Goal: Information Seeking & Learning: Learn about a topic

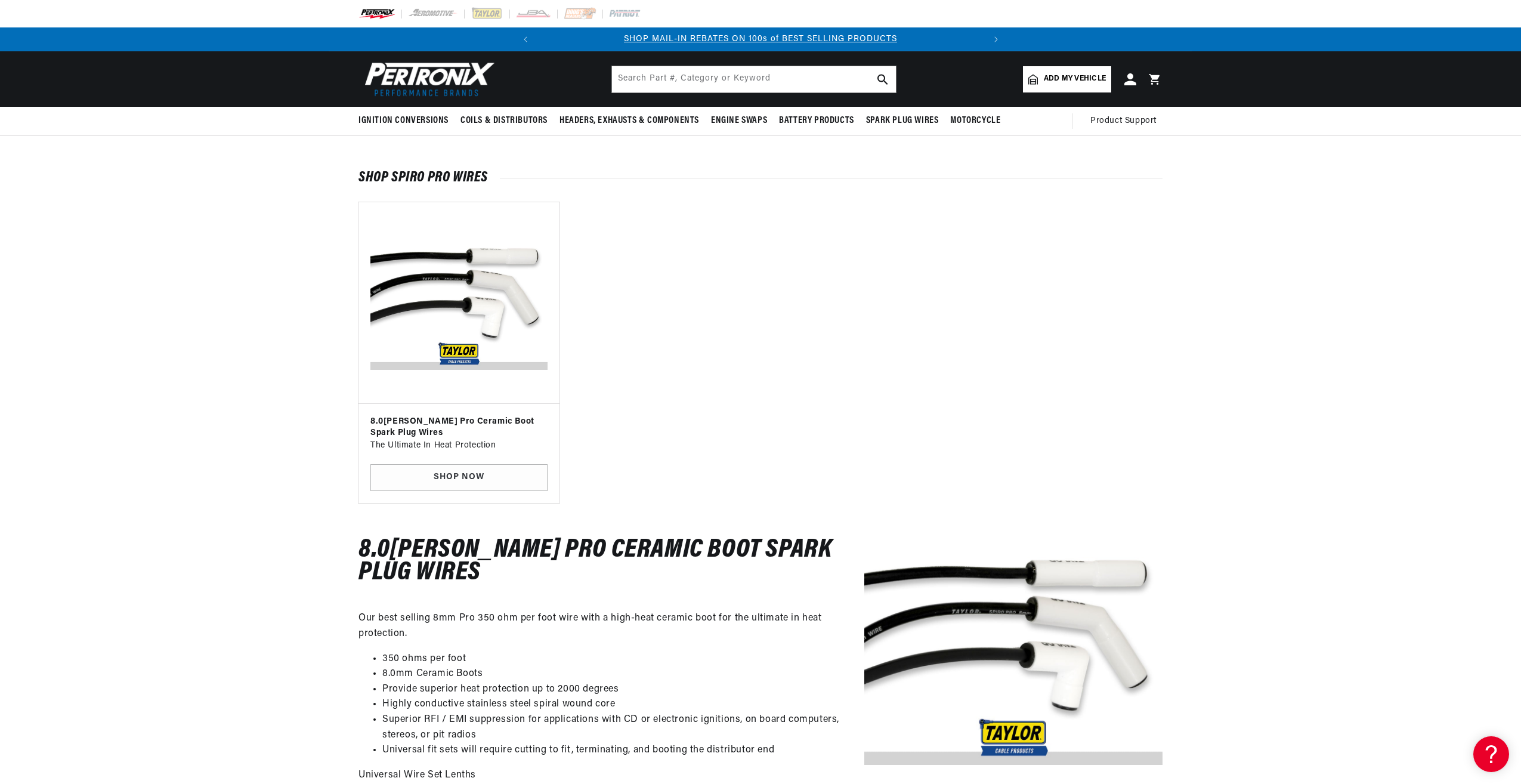
click at [422, 81] on img at bounding box center [427, 78] width 137 height 41
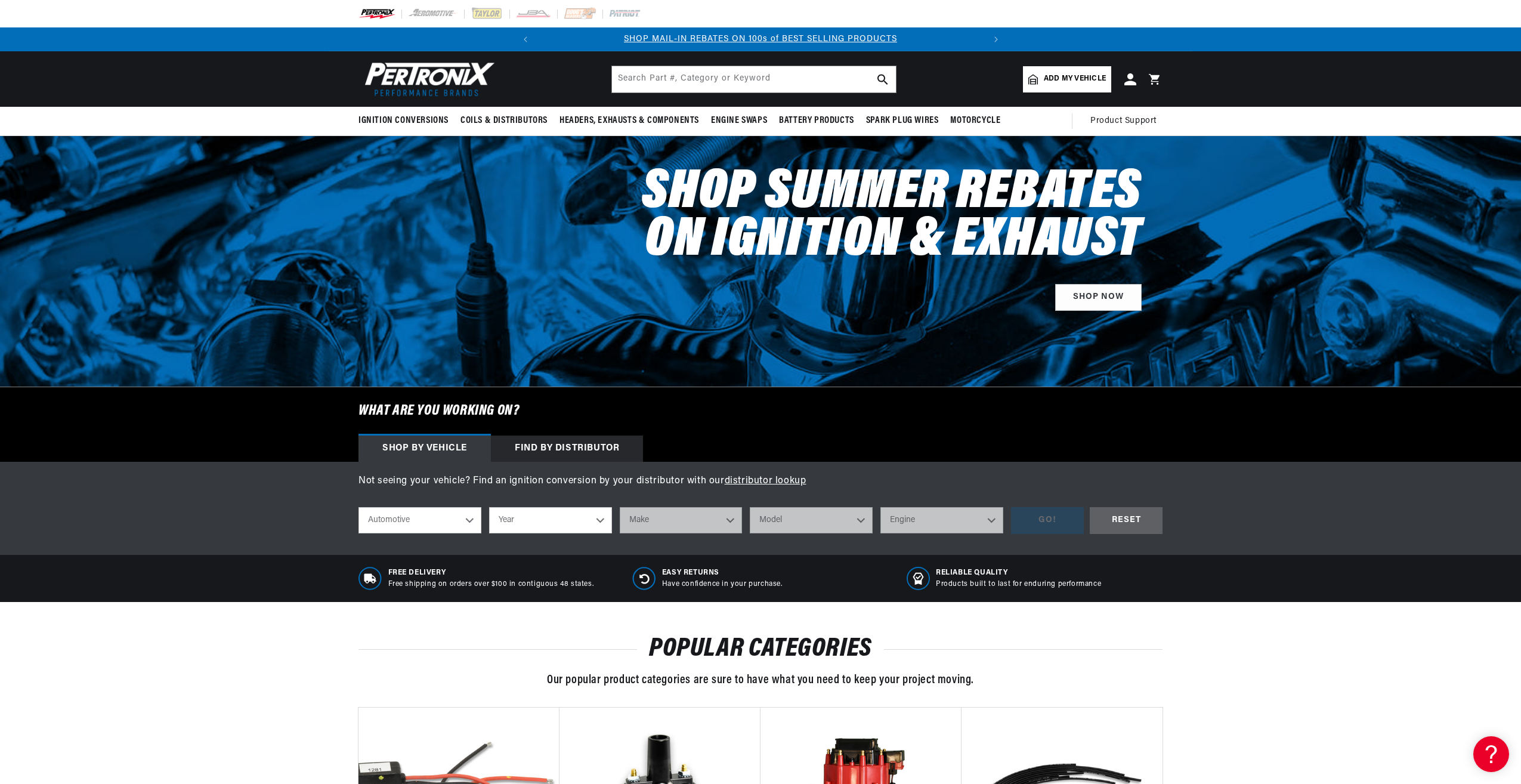
click at [604, 520] on select "Year 2022 2021 2020 2019 2018 2017 2016 2015 2014 2013 2012 2011 2010 2009 2008…" at bounding box center [550, 520] width 123 height 27
select select "2017"
click at [489, 507] on select "Year 2022 2021 2020 2019 2018 2017 2016 2015 2014 2013 2012 2011 2010 2009 2008…" at bounding box center [550, 520] width 123 height 27
select select "2017"
click at [730, 524] on select "Make Cadillac Chevrolet Chrysler Dodge Ford GMC INFINITI Jeep Nissan Ram Subaru…" at bounding box center [680, 520] width 123 height 27
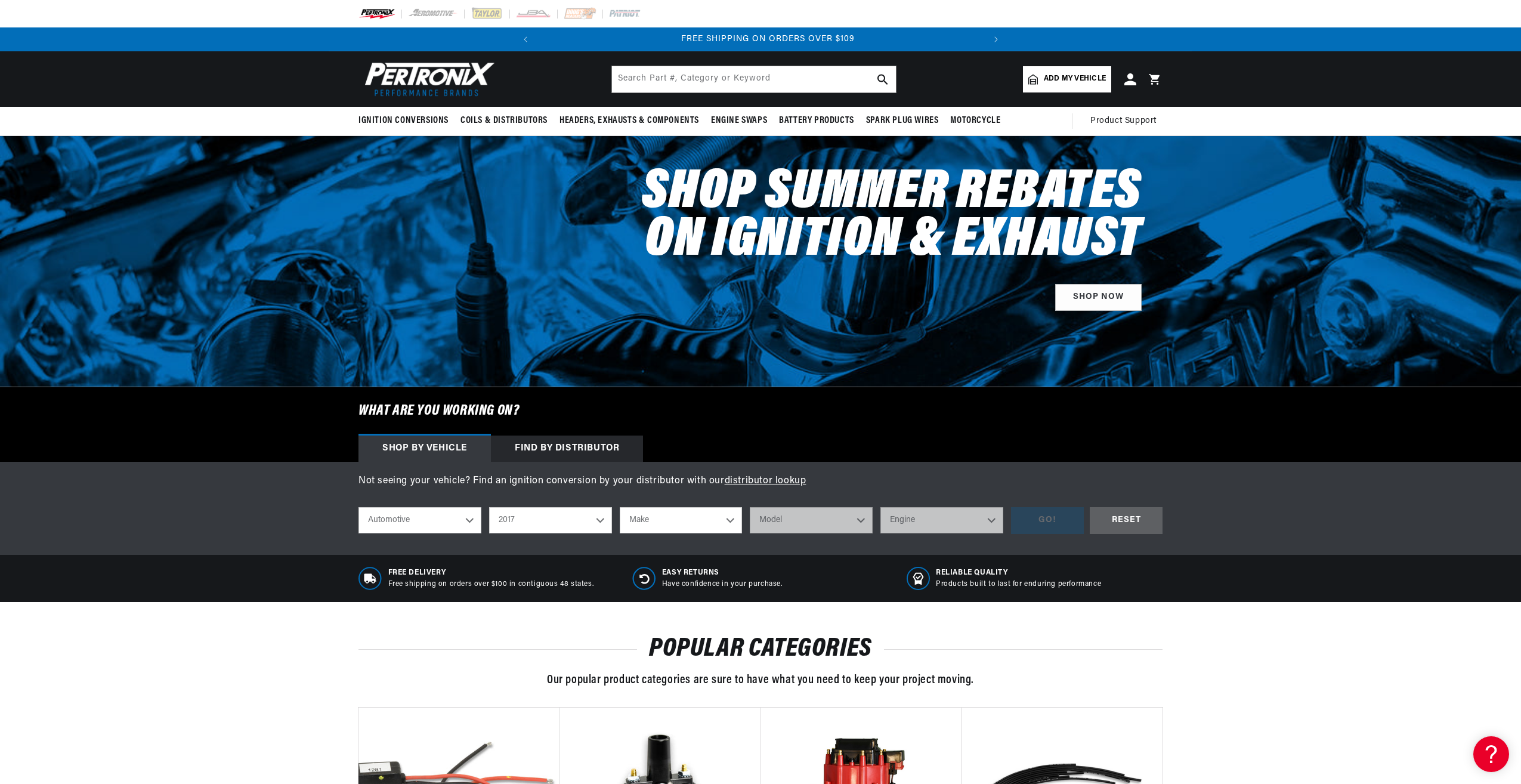
scroll to position [0, 446]
select select "Chevrolet"
click at [619, 507] on select "Make Cadillac Chevrolet Chrysler Dodge Ford GMC INFINITI Jeep Nissan Ram Subaru…" at bounding box center [680, 520] width 123 height 27
select select "Chevrolet"
click at [804, 522] on select "Model Camaro Colorado Corvette Silverado 1500 Silverado 2500 HD Silverado 3500 …" at bounding box center [811, 520] width 123 height 27
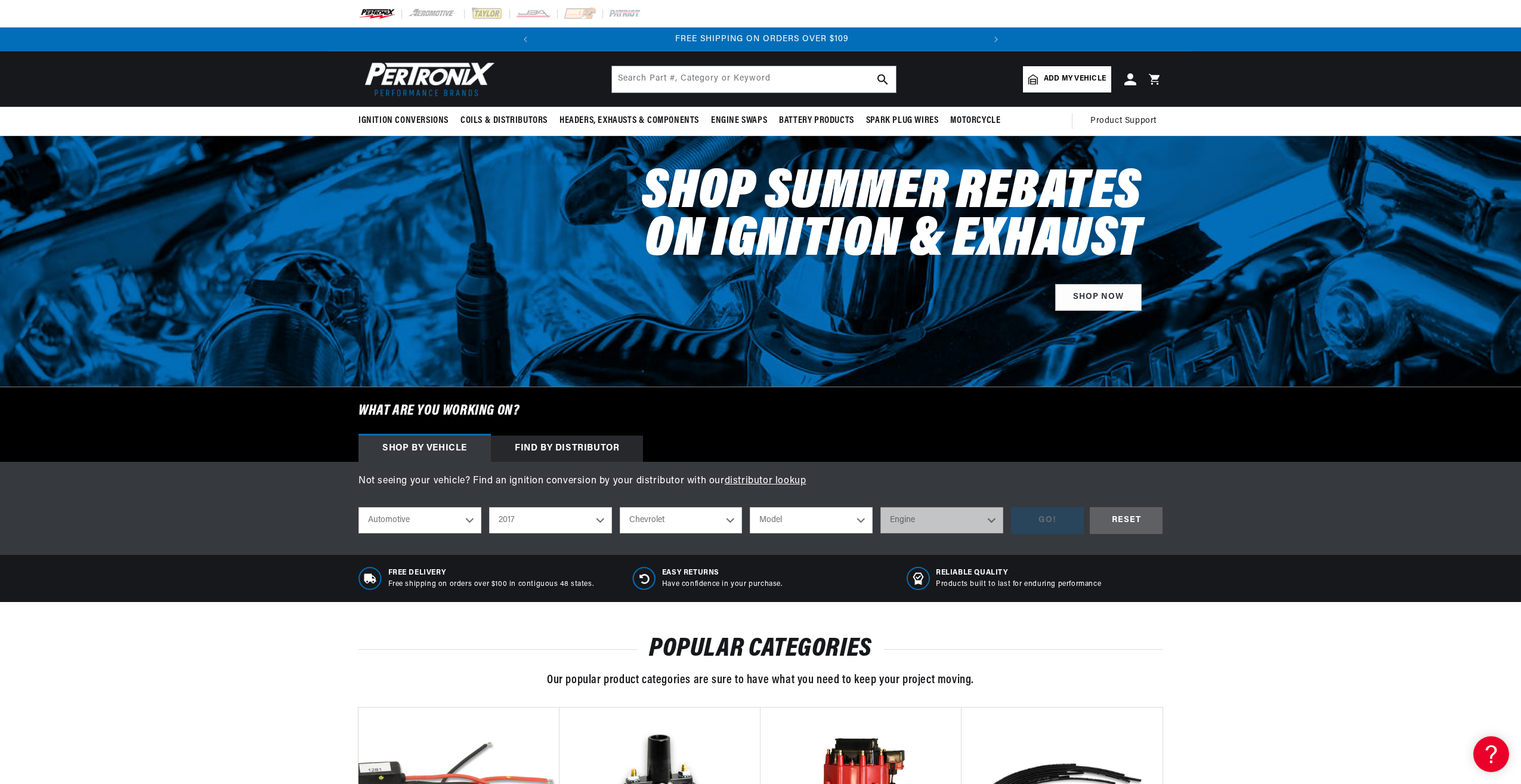
select select "Silverado-1500"
click at [750, 507] on select "Model Camaro Colorado Corvette Silverado 1500 Silverado 2500 HD Silverado 3500 …" at bounding box center [811, 520] width 123 height 27
select select "Silverado-1500"
click at [913, 523] on select "Engine 4.3L 5.3L 6.2L" at bounding box center [942, 520] width 123 height 27
select select "5.3L"
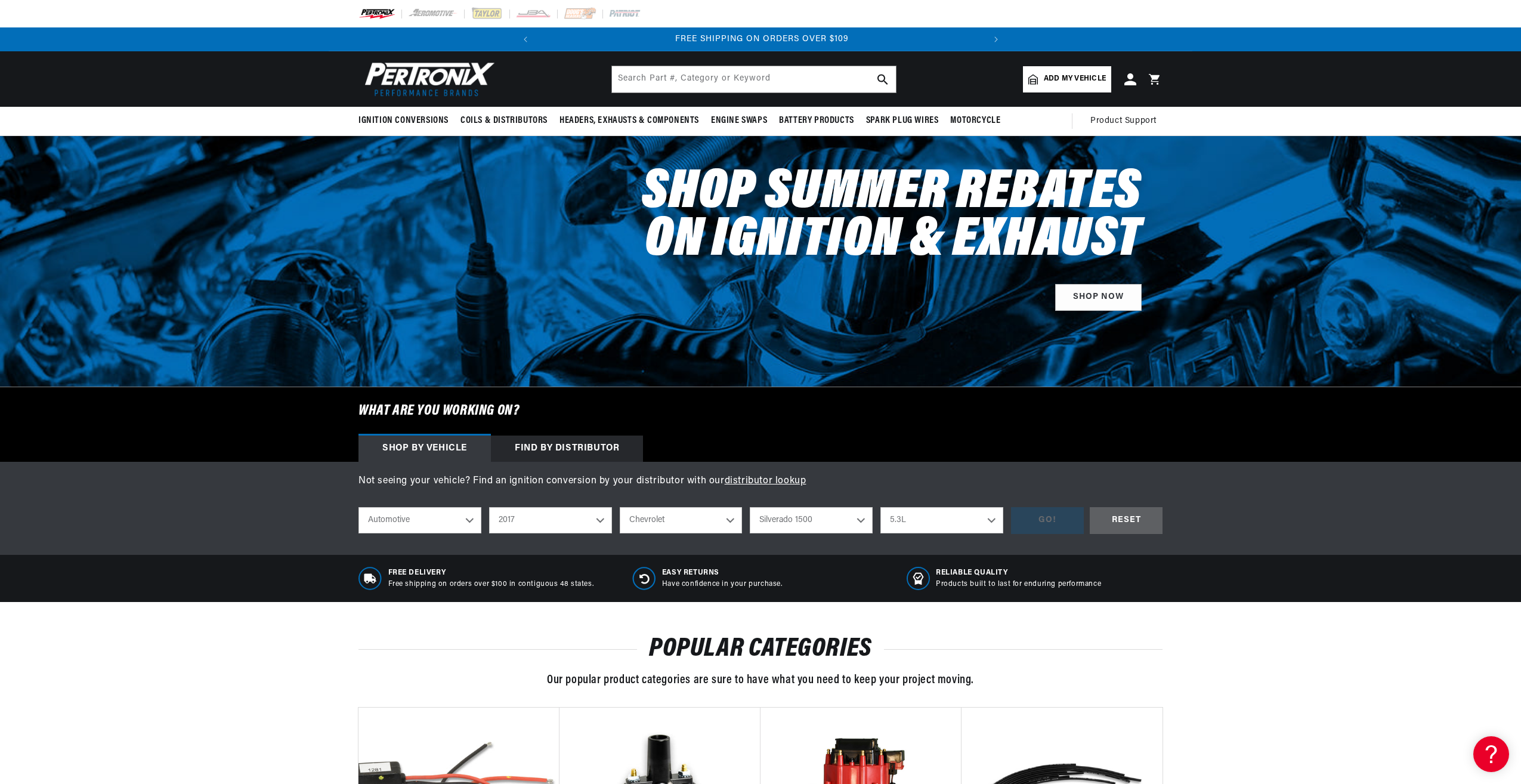
click at [881, 507] on select "Engine 4.3L 5.3L 6.2L" at bounding box center [942, 520] width 123 height 27
select select "5.3L"
click at [1039, 528] on div "GO!" at bounding box center [1047, 520] width 72 height 27
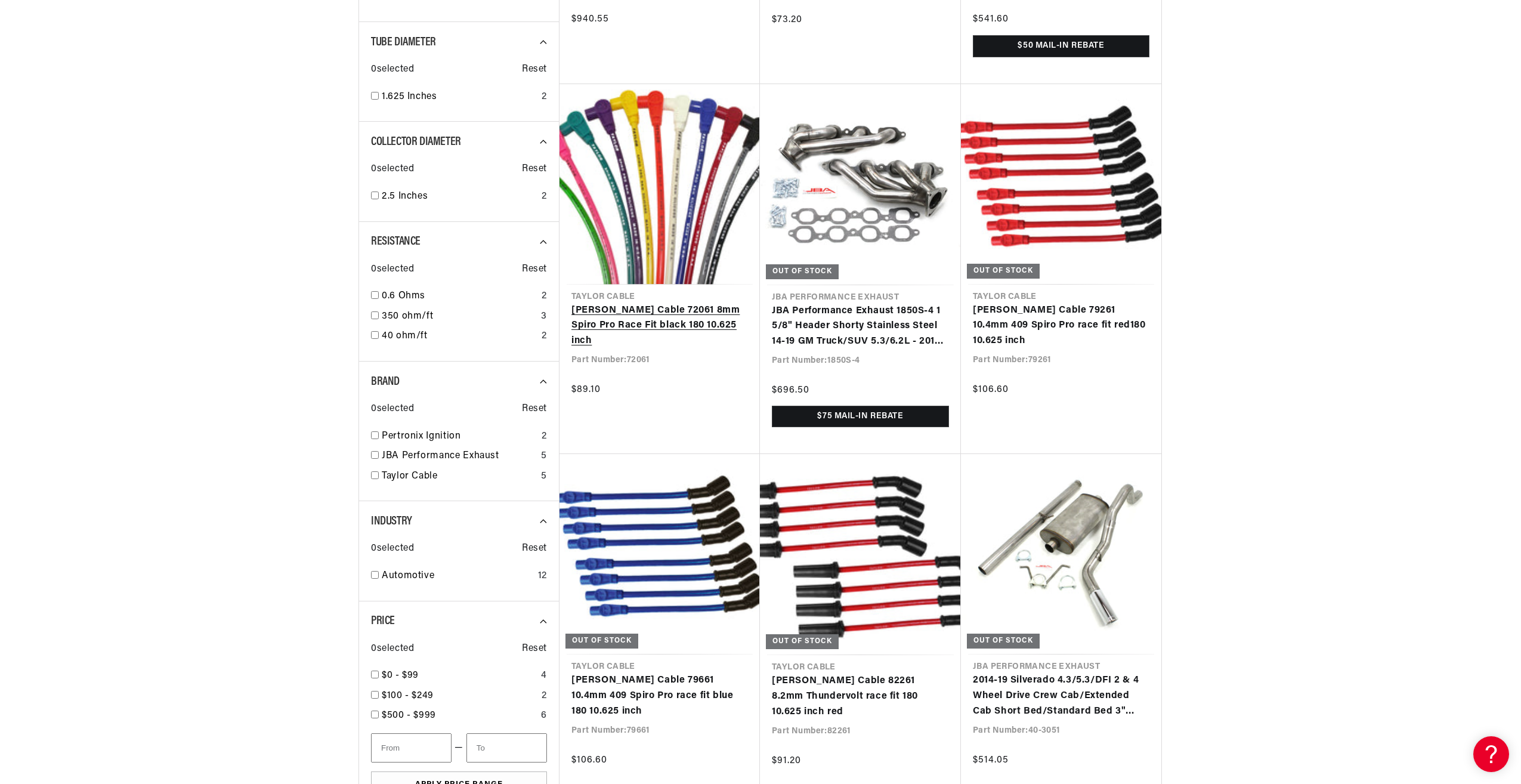
scroll to position [895, 0]
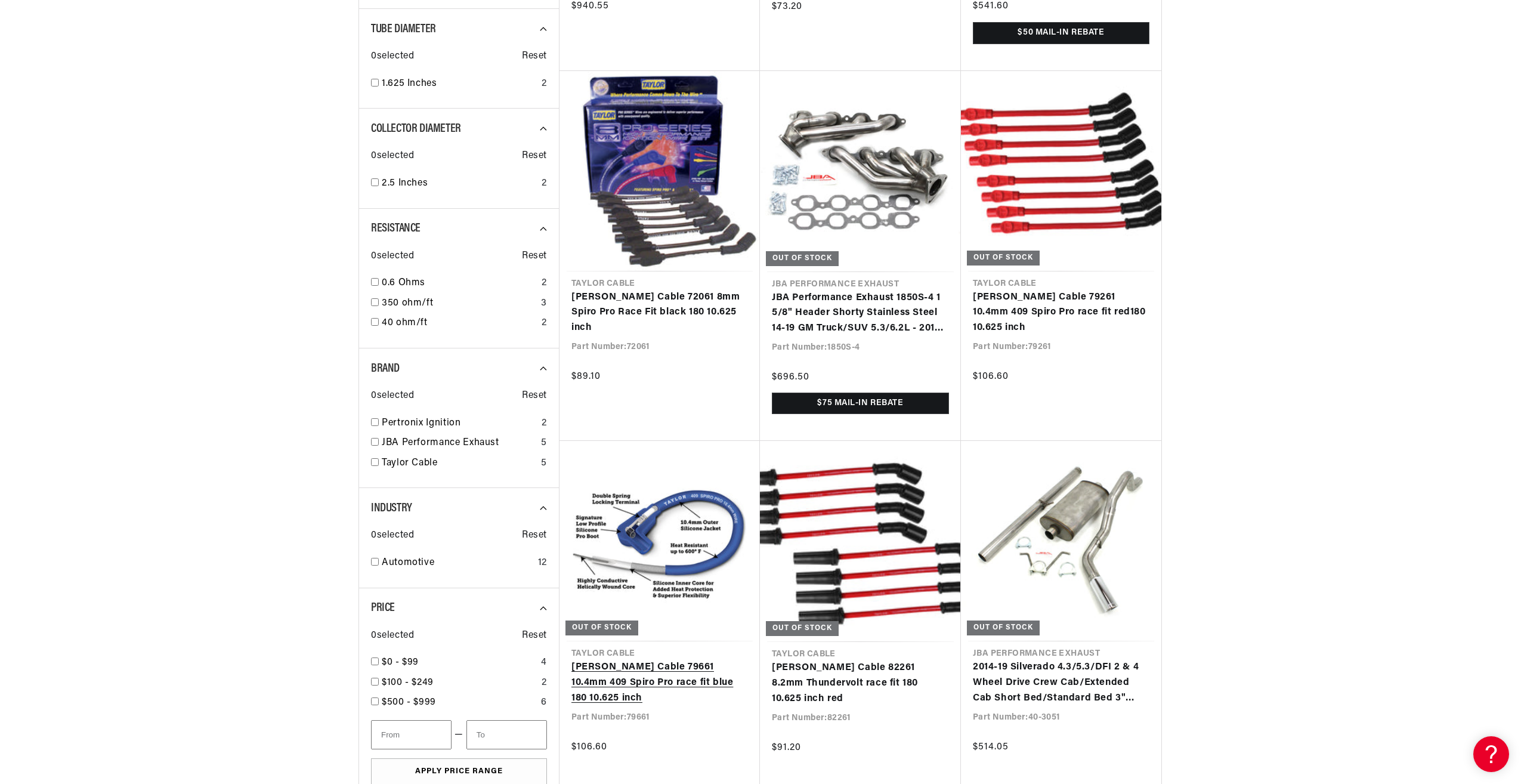
click at [641, 659] on link "[PERSON_NAME] Cable 79661 10.4mm 409 Spiro Pro race fit blue 180 10.625 inch" at bounding box center [659, 682] width 176 height 46
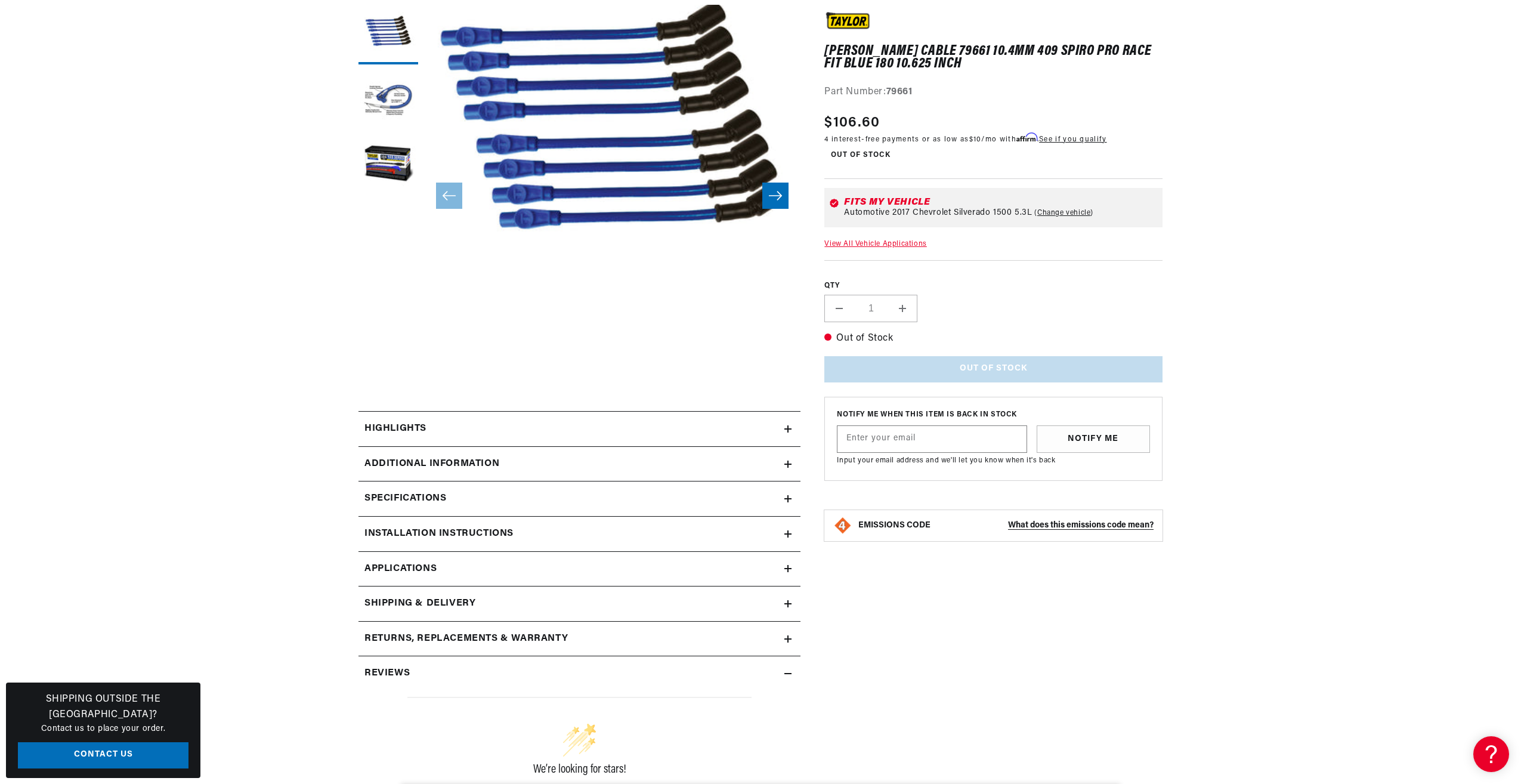
scroll to position [238, 0]
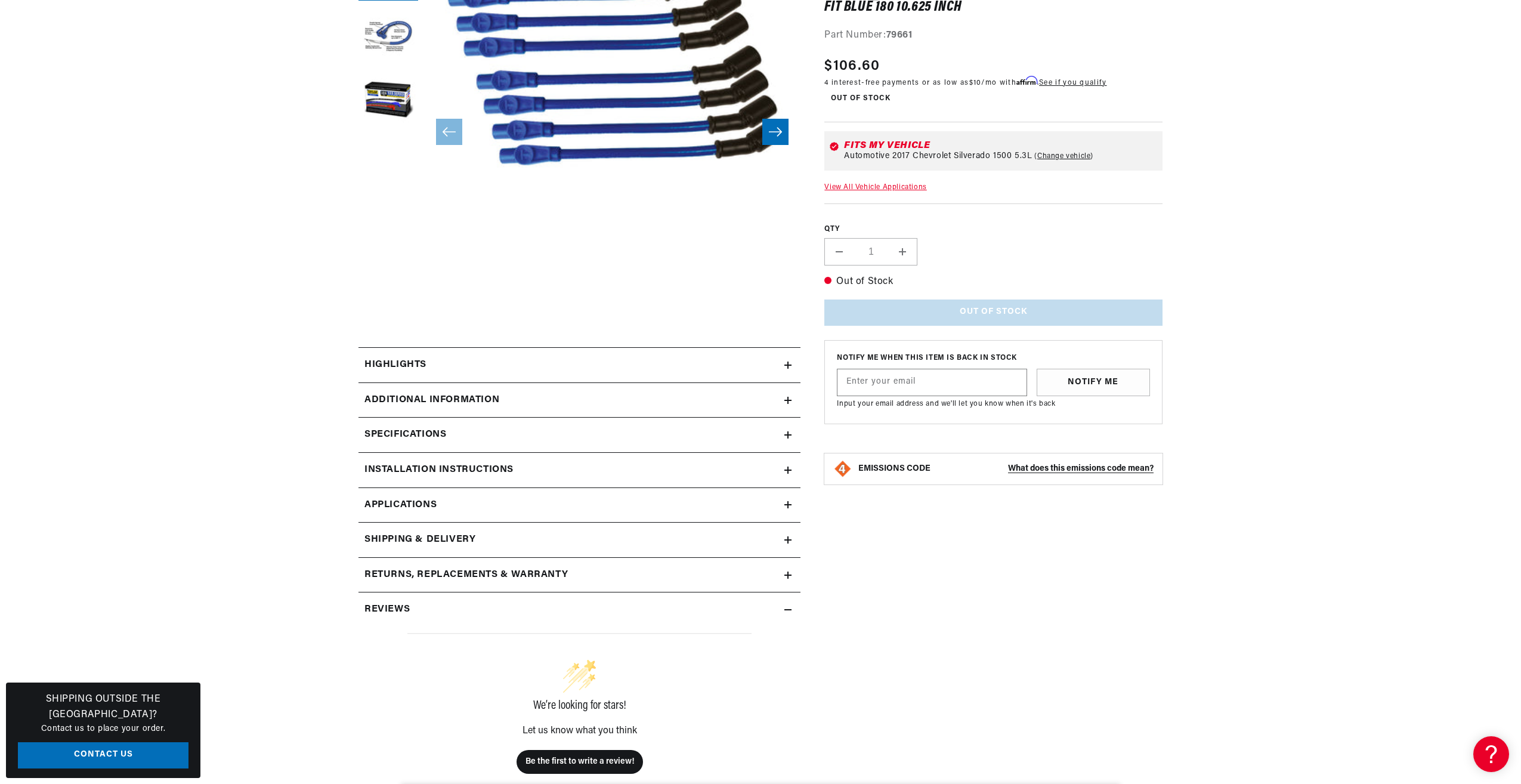
click at [783, 467] on div "Installation instructions" at bounding box center [571, 470] width 426 height 15
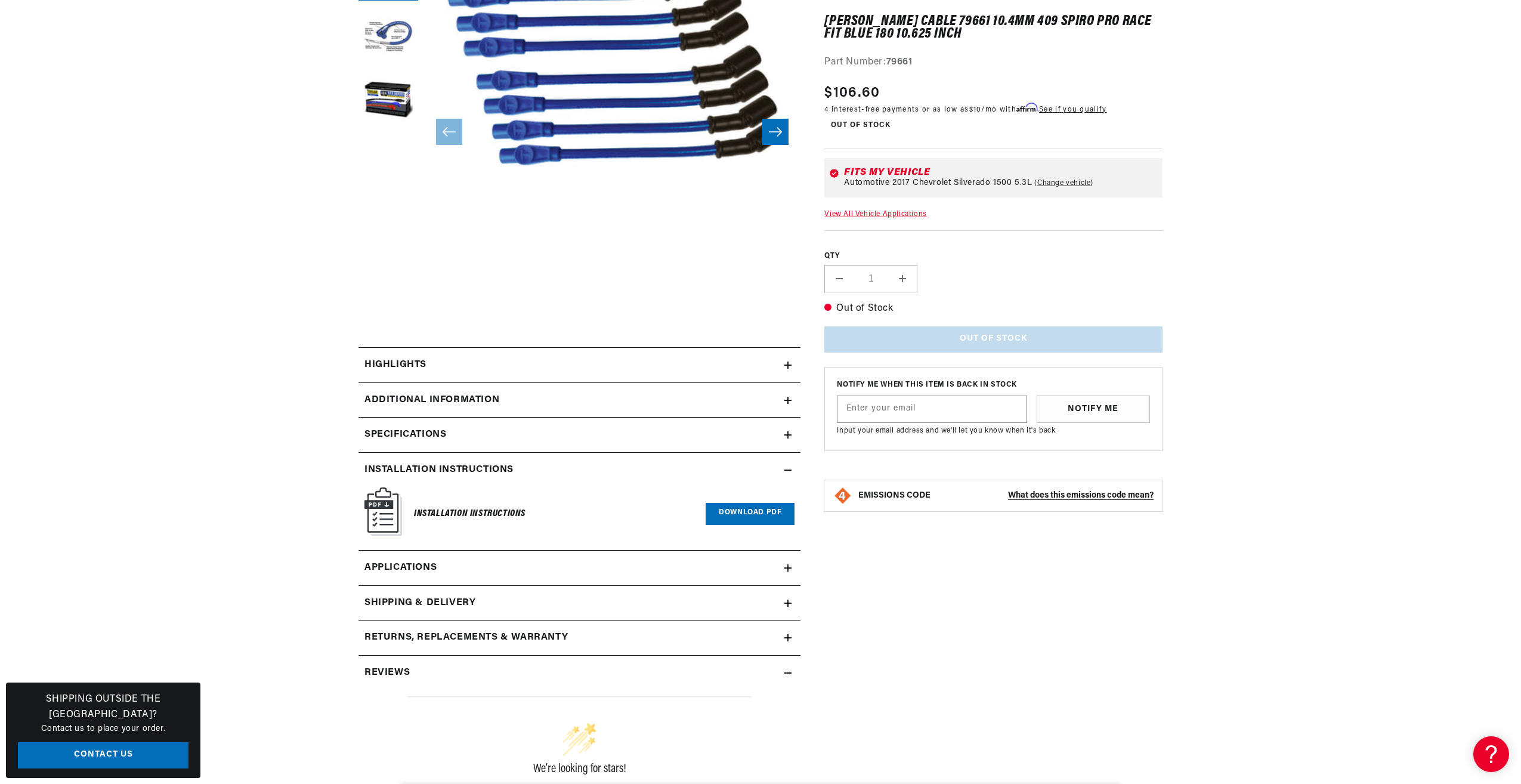
click at [744, 510] on link "Download PDF" at bounding box center [750, 513] width 89 height 22
click at [788, 396] on icon at bounding box center [788, 400] width 8 height 8
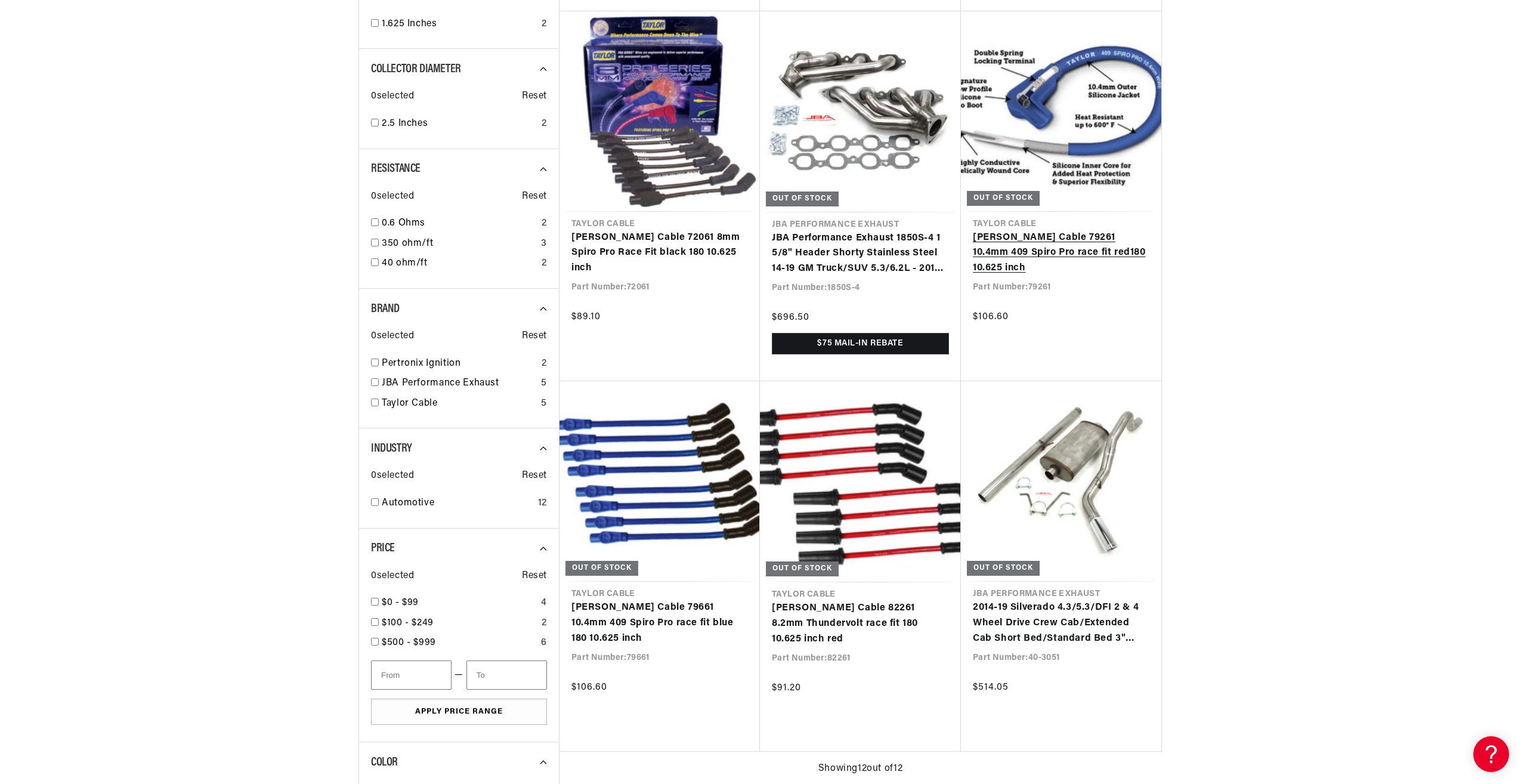
click at [1058, 253] on link "[PERSON_NAME] Cable 79261 10.4mm 409 Spiro Pro race fit red180 10.625 inch" at bounding box center [1061, 253] width 176 height 46
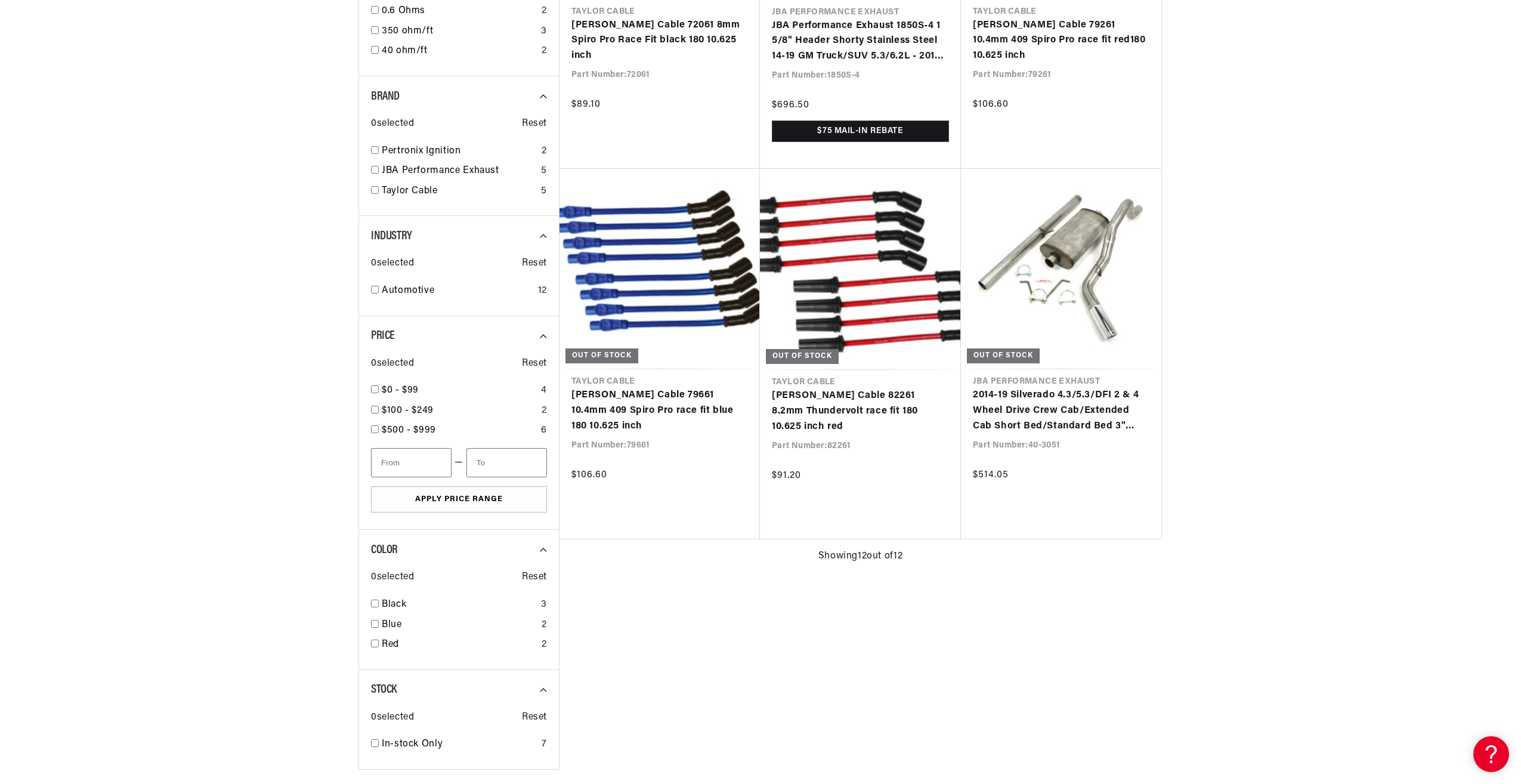
scroll to position [1253, 0]
